Goal: Task Accomplishment & Management: Use online tool/utility

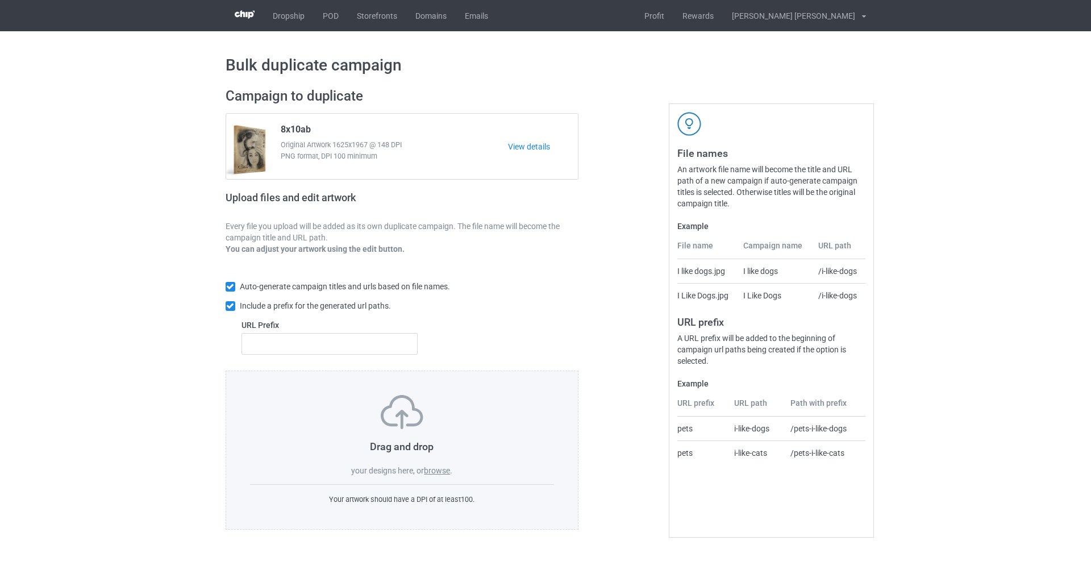
click at [441, 468] on label "browse" at bounding box center [437, 470] width 26 height 9
click at [0, 0] on input "browse" at bounding box center [0, 0] width 0 height 0
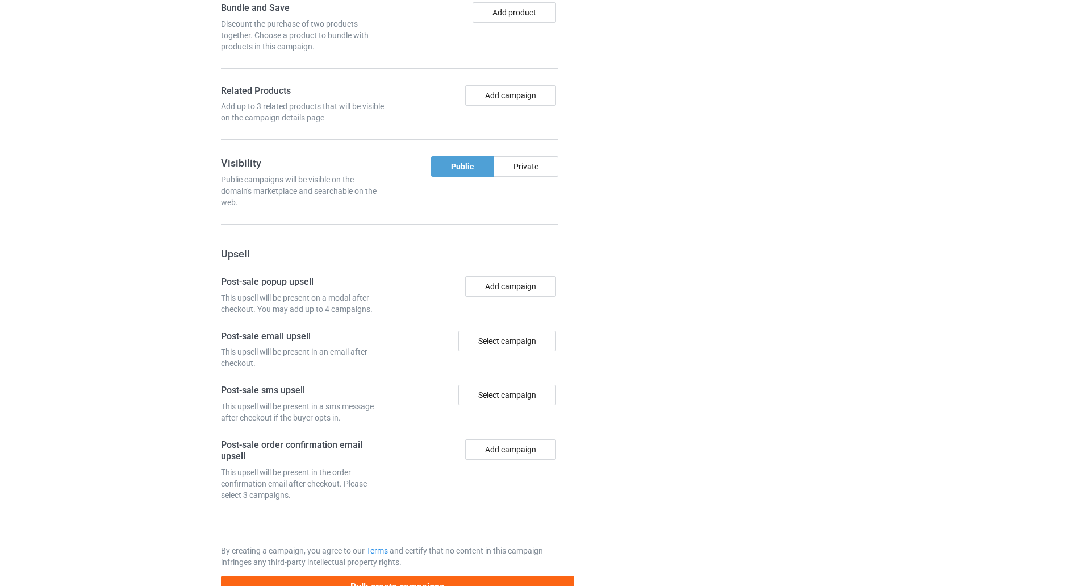
scroll to position [873, 0]
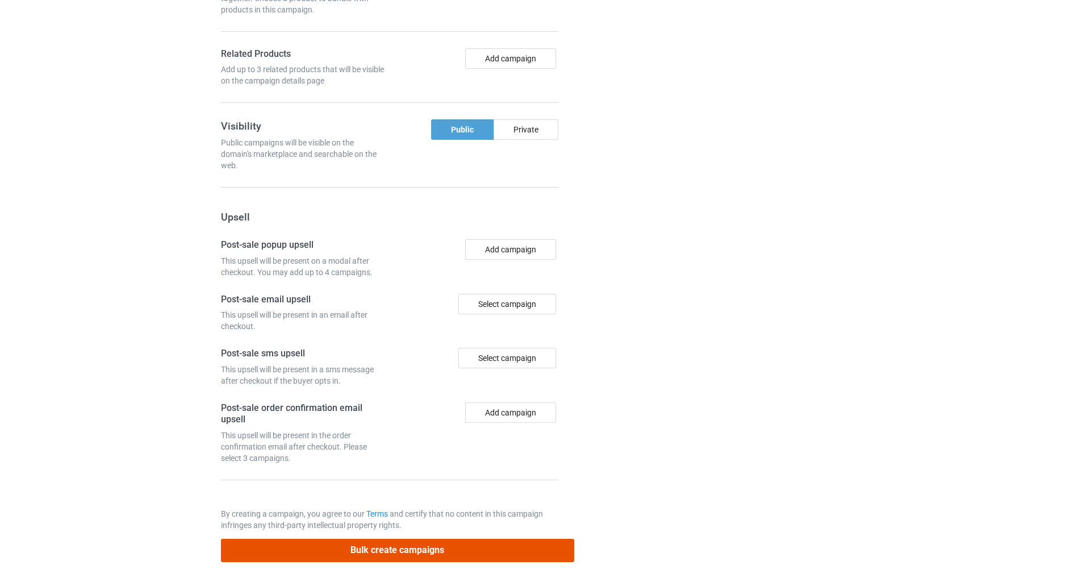
click at [412, 539] on button "Bulk create campaigns" at bounding box center [397, 550] width 353 height 23
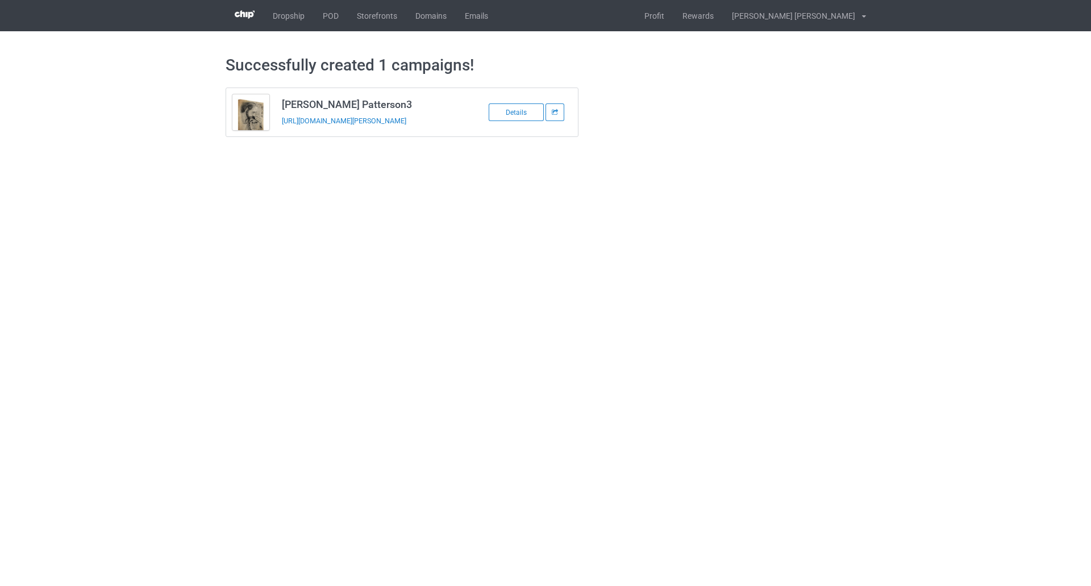
click at [527, 523] on body "Dropship POD Storefronts Domains Emails Profit Rewards Hoang Cong Anh Settings …" at bounding box center [545, 293] width 1091 height 586
drag, startPoint x: 434, startPoint y: 127, endPoint x: 282, endPoint y: 127, distance: 151.7
click at [282, 127] on div "https://www.jlove9.com/michelle-patterson-3" at bounding box center [361, 121] width 159 height 12
copy link "https://www.jlove9.com/michelle-patterson-3"
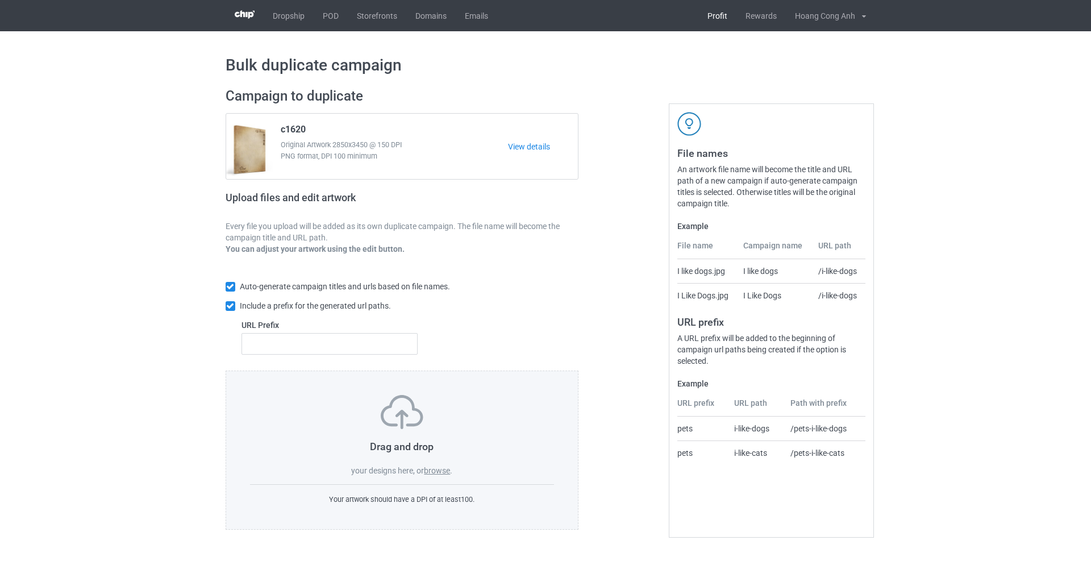
click at [724, 14] on link "Profit" at bounding box center [717, 15] width 38 height 31
